Goal: Information Seeking & Learning: Check status

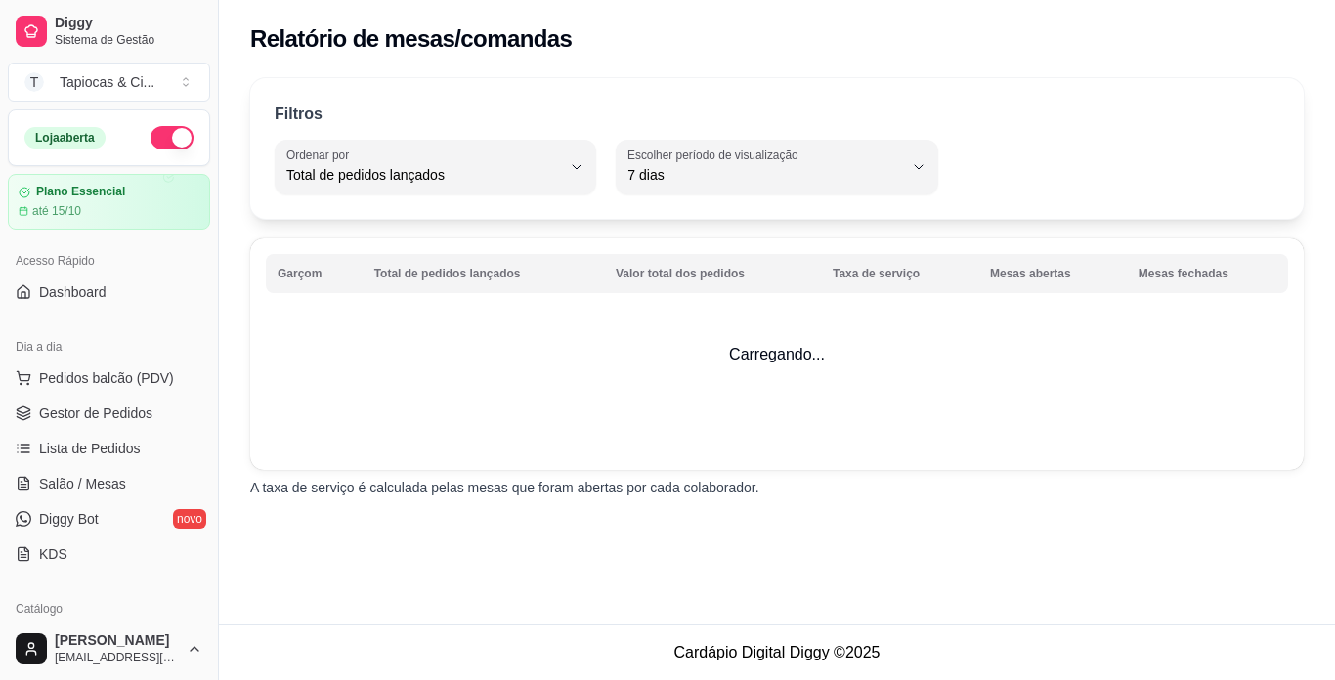
select select "TOTAL_OF_ORDERS"
select select "7"
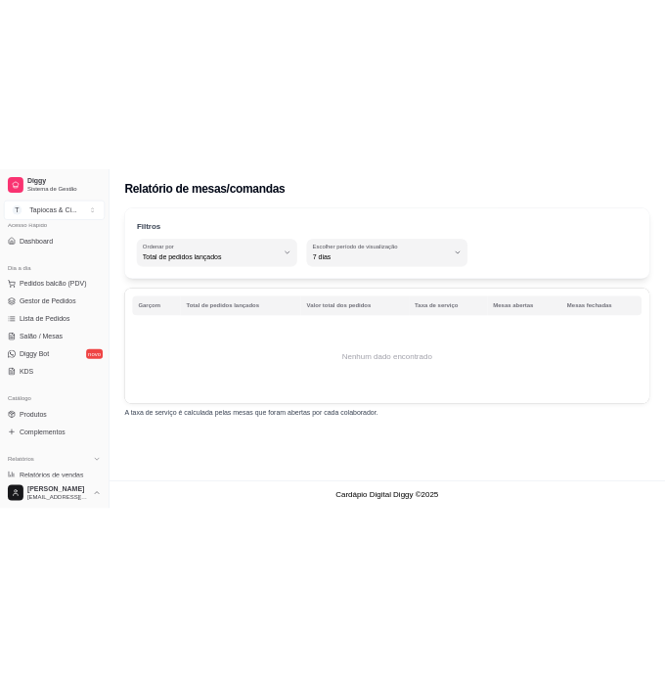
scroll to position [98, 0]
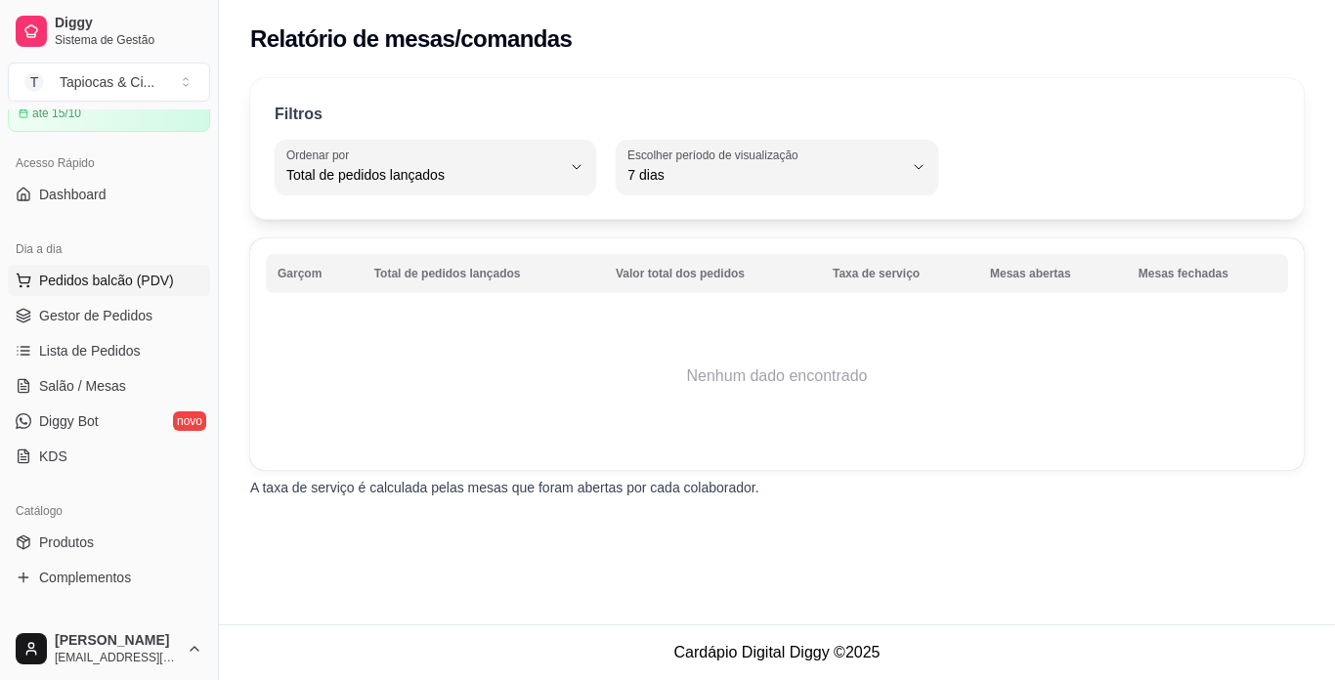
click at [95, 286] on span "Pedidos balcão (PDV)" at bounding box center [106, 281] width 135 height 20
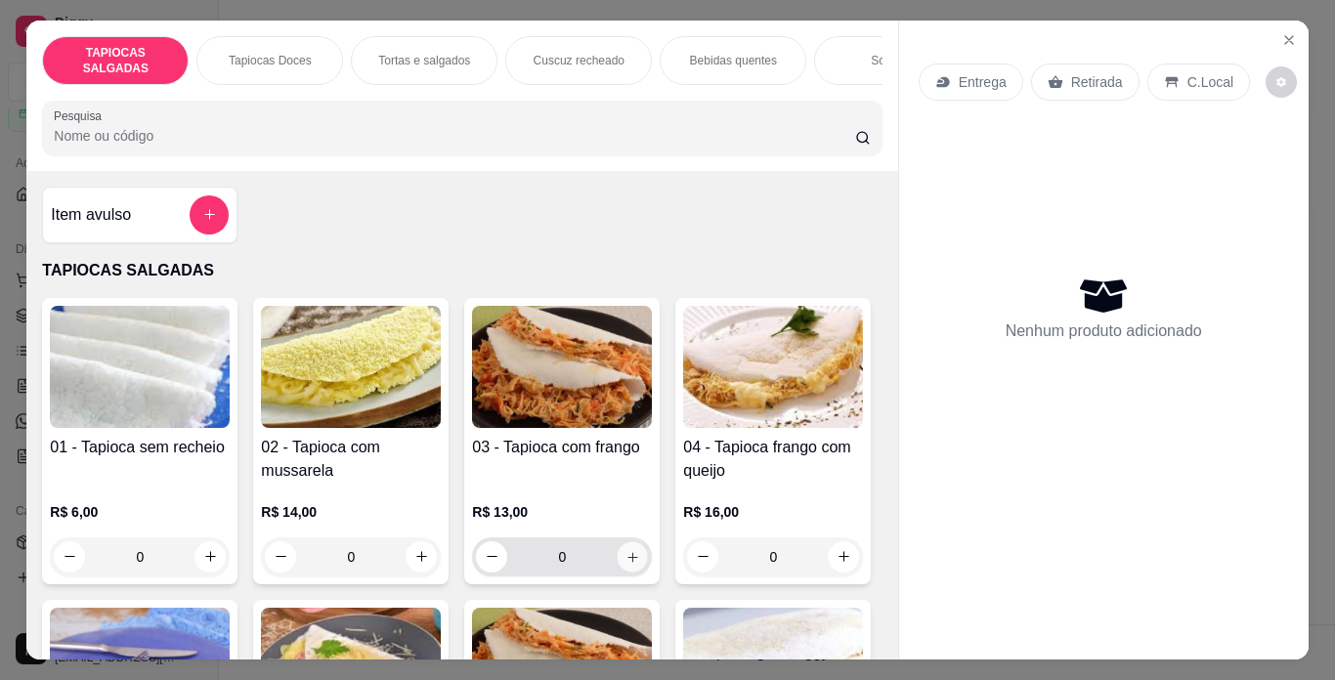
click at [618, 562] on button "increase-product-quantity" at bounding box center [633, 557] width 30 height 30
type input "1"
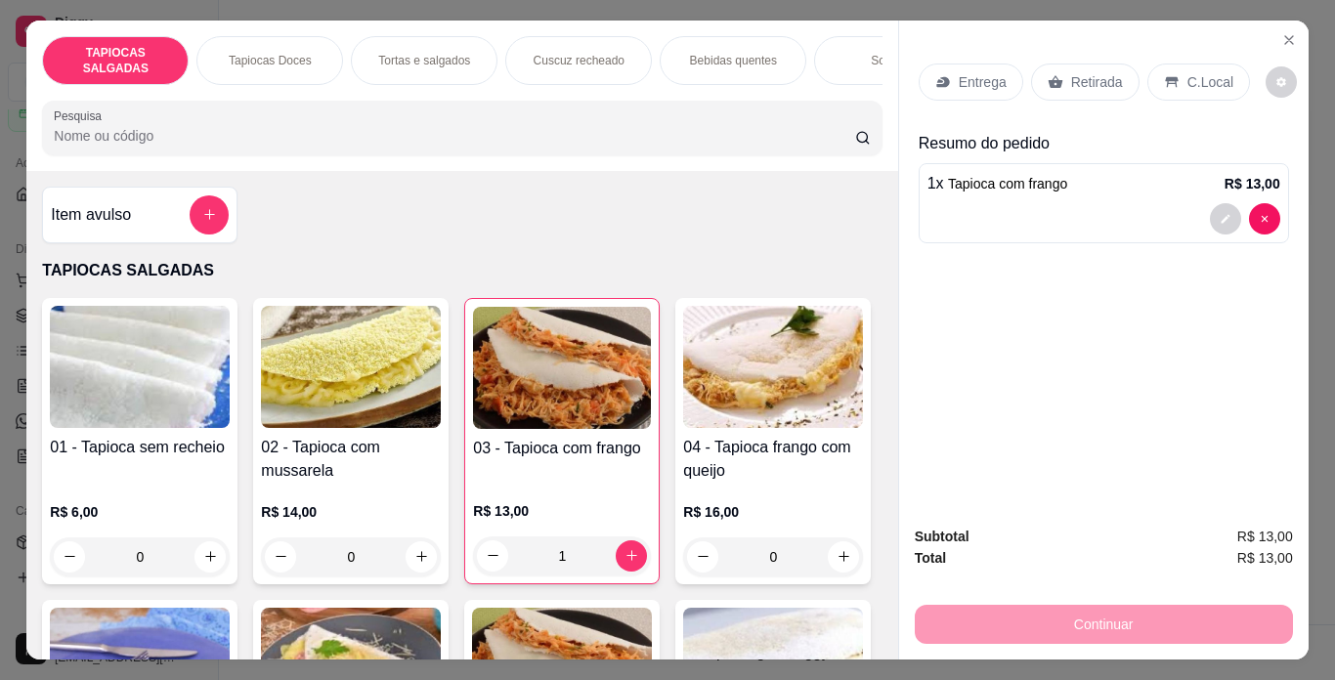
click at [959, 72] on p "Entrega" at bounding box center [983, 82] width 48 height 20
click at [1282, 32] on icon "Close" at bounding box center [1290, 40] width 16 height 16
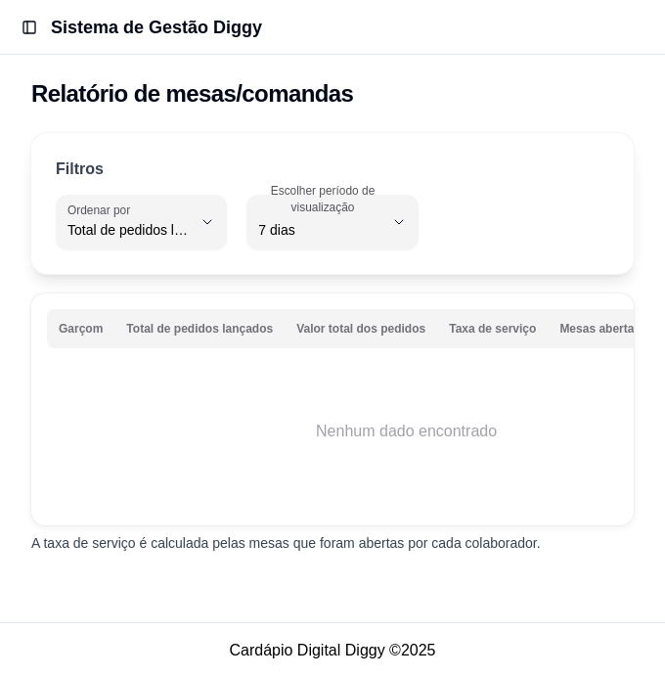
drag, startPoint x: 655, startPoint y: 109, endPoint x: 672, endPoint y: 95, distance: 21.5
click at [665, 95] on html "Toggle Sidebar Sistema de Gestão Diggy Relatório de mesas/comandas Filtros TOTA…" at bounding box center [332, 339] width 665 height 678
click at [661, 110] on div "Relatório de mesas/comandas" at bounding box center [332, 88] width 665 height 66
click at [445, 446] on td "Nenhum dado encontrado" at bounding box center [406, 431] width 719 height 156
